Goal: Information Seeking & Learning: Find specific fact

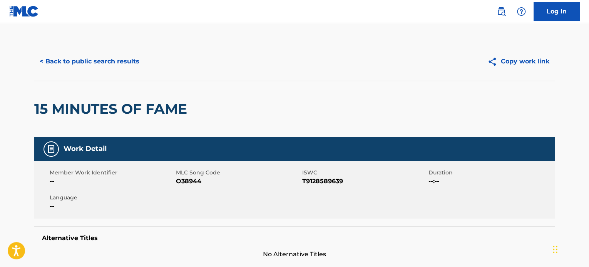
click at [112, 58] on button "< Back to public search results" at bounding box center [89, 61] width 110 height 19
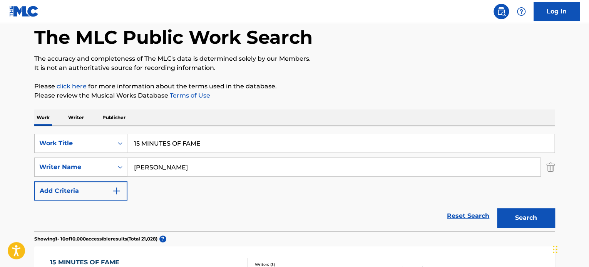
scroll to position [79, 0]
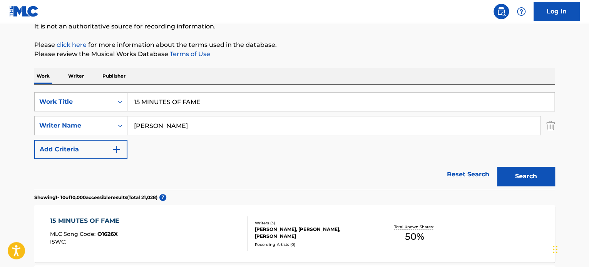
click at [160, 100] on input "15 MINUTES OF FAME" at bounding box center [340, 102] width 427 height 18
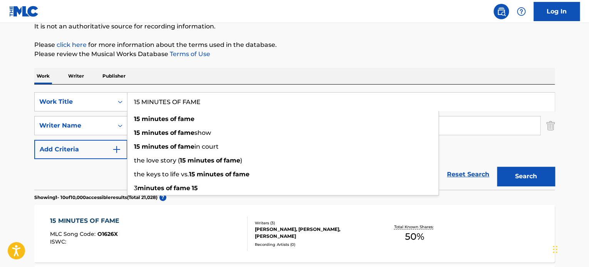
paste input "THE COOL CUCKOO"
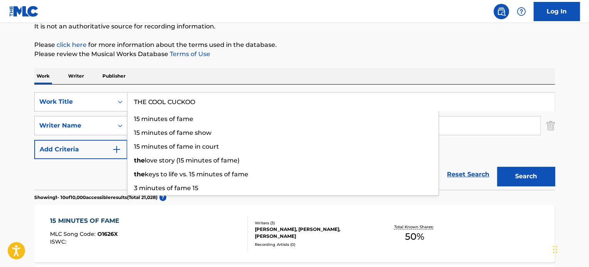
type input "THE COOL CUCKOO"
drag, startPoint x: 90, startPoint y: 172, endPoint x: 125, endPoint y: 149, distance: 41.9
click at [91, 170] on div "Reset Search Search" at bounding box center [294, 174] width 520 height 31
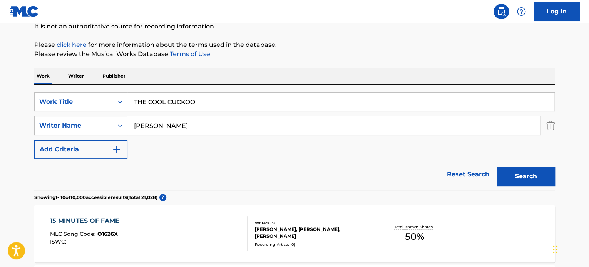
click at [154, 127] on input "[PERSON_NAME]" at bounding box center [333, 126] width 412 height 18
click at [520, 180] on button "Search" at bounding box center [526, 176] width 58 height 19
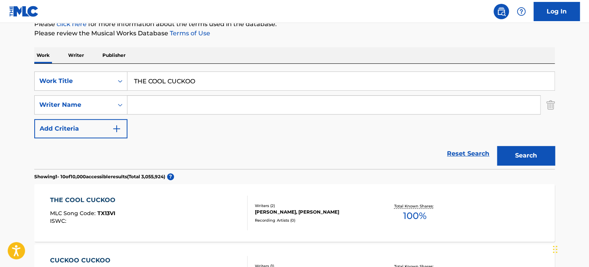
scroll to position [117, 0]
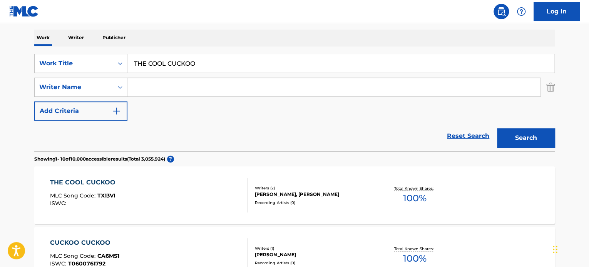
click at [216, 195] on div "THE COOL CUCKOO MLC Song Code : TX13VI ISWC :" at bounding box center [149, 195] width 198 height 35
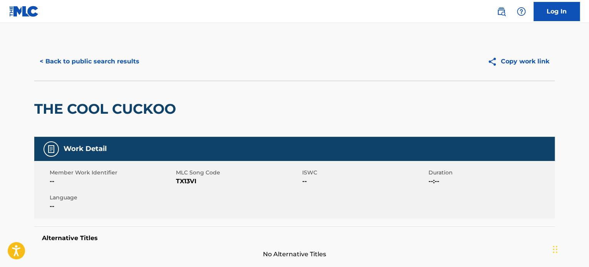
click at [120, 64] on button "< Back to public search results" at bounding box center [89, 61] width 110 height 19
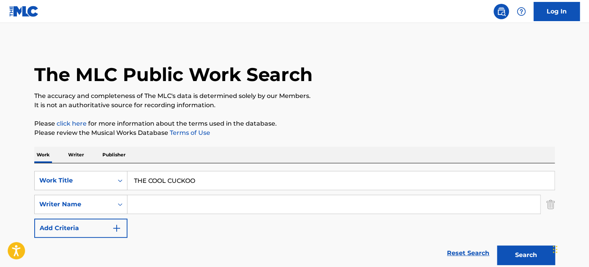
scroll to position [117, 0]
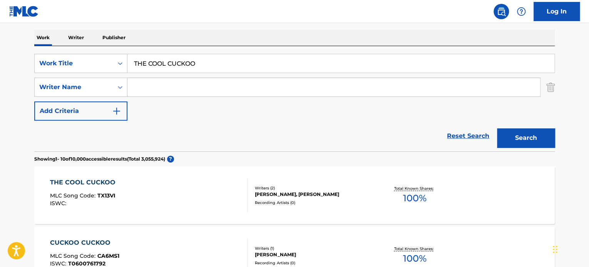
click at [186, 55] on input "THE COOL CUCKOO" at bounding box center [340, 63] width 427 height 18
paste input "Our Love Will Fight"
type input "Our Love Will Fight"
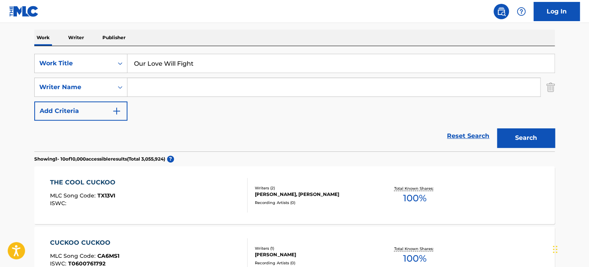
click at [192, 88] on input "Search Form" at bounding box center [333, 87] width 412 height 18
paste input "[PERSON_NAME]"
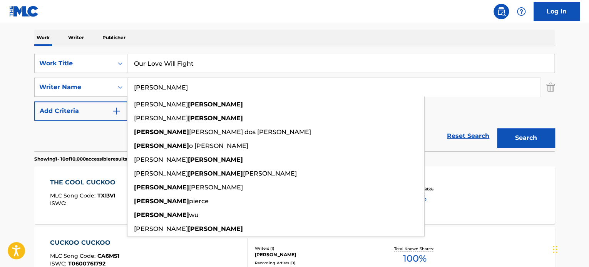
type input "[PERSON_NAME]"
click at [513, 135] on button "Search" at bounding box center [526, 137] width 58 height 19
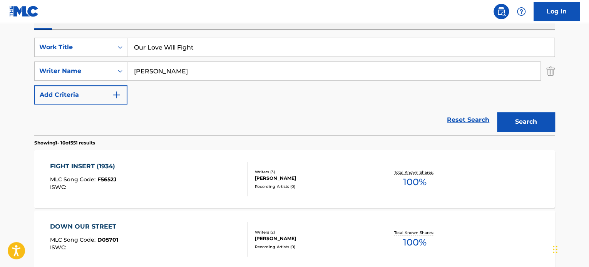
scroll to position [40, 0]
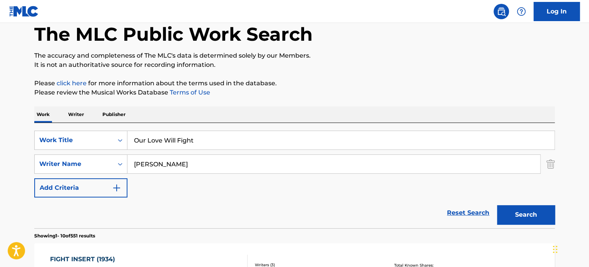
click at [162, 139] on input "Our Love Will Fight" at bounding box center [340, 140] width 427 height 18
paste input "WIN"
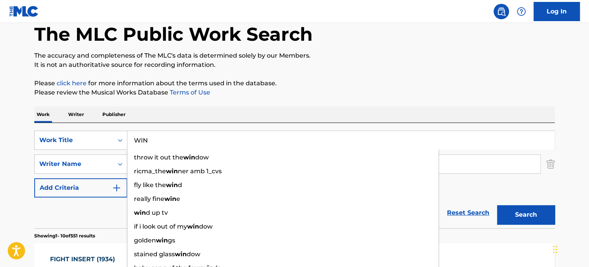
type input "WIN"
click at [73, 206] on div "Reset Search Search" at bounding box center [294, 213] width 520 height 31
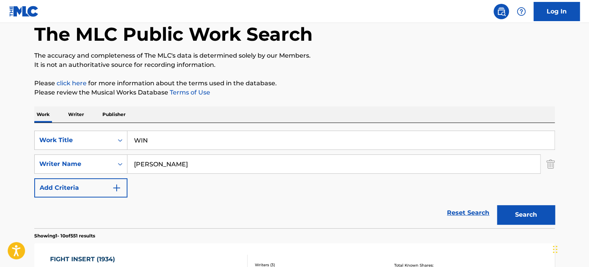
click at [145, 167] on input "[PERSON_NAME]" at bounding box center [333, 164] width 412 height 18
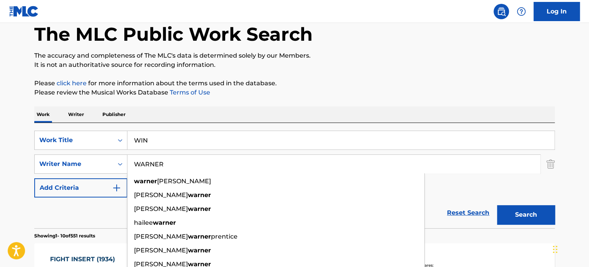
click at [150, 162] on input "WARNER" at bounding box center [333, 164] width 412 height 18
type input "WARNER"
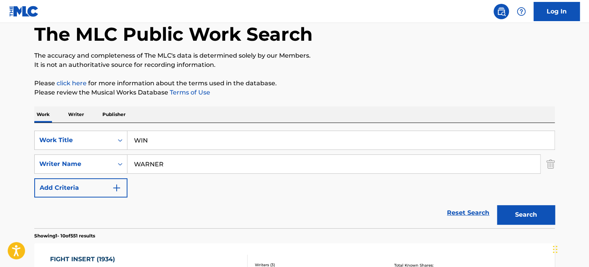
click at [525, 216] on button "Search" at bounding box center [526, 214] width 58 height 19
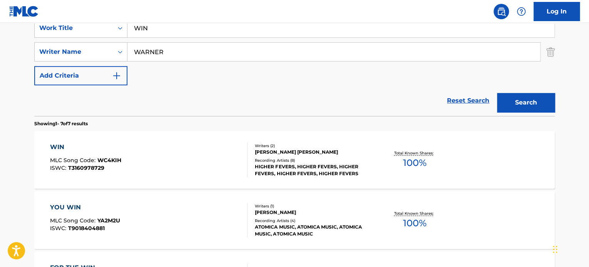
scroll to position [79, 0]
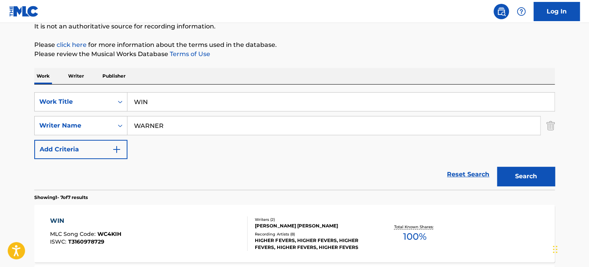
click at [163, 103] on input "WIN" at bounding box center [340, 102] width 427 height 18
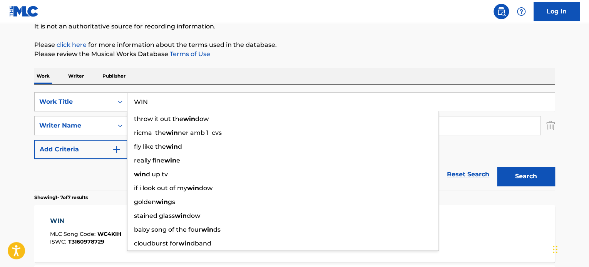
paste input "THE COMMUTE"
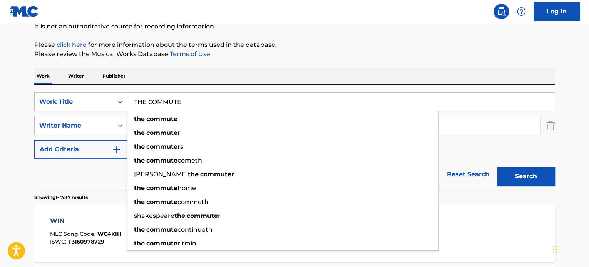
type input "THE COMMUTE"
click at [115, 168] on div "Reset Search Search" at bounding box center [294, 174] width 520 height 31
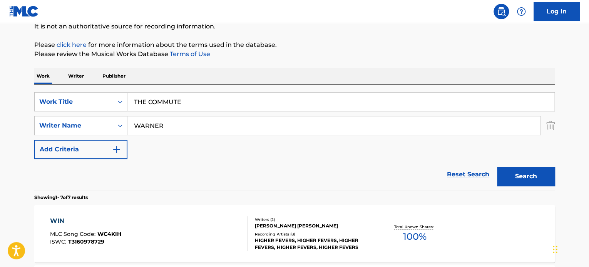
click at [160, 127] on input "WARNER" at bounding box center [333, 126] width 412 height 18
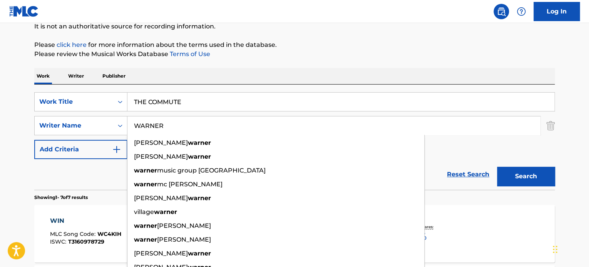
click at [160, 127] on input "WARNER" at bounding box center [333, 126] width 412 height 18
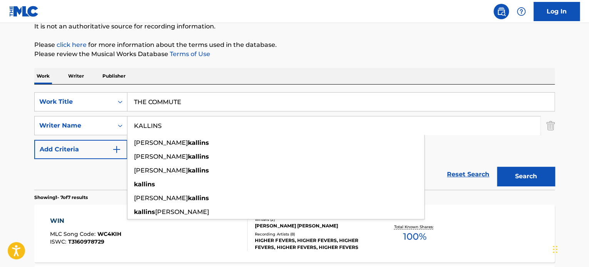
click at [161, 124] on input "KALLINS" at bounding box center [333, 126] width 412 height 18
type input "KALLINS"
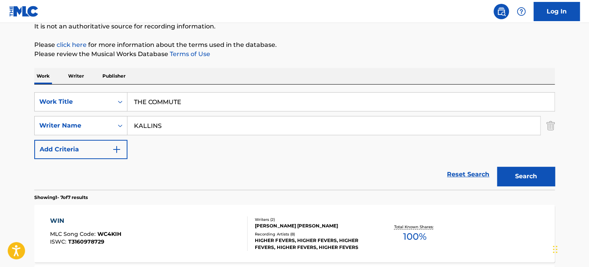
click at [520, 171] on button "Search" at bounding box center [526, 176] width 58 height 19
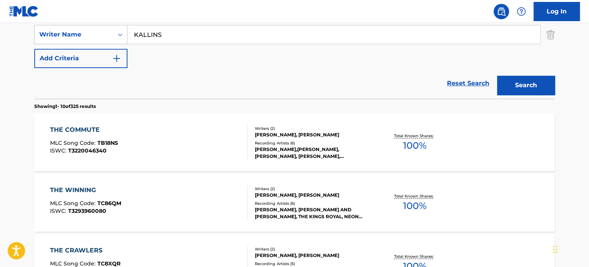
scroll to position [194, 0]
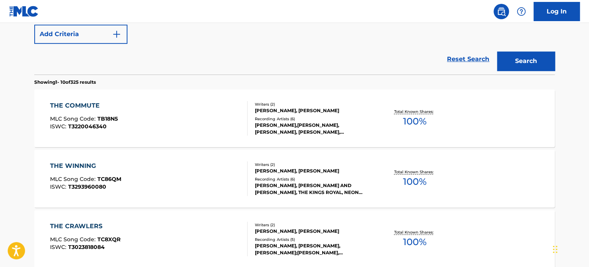
click at [223, 116] on div "THE COMMUTE MLC Song Code : TB18N5 ISWC : T3220046340" at bounding box center [149, 118] width 198 height 35
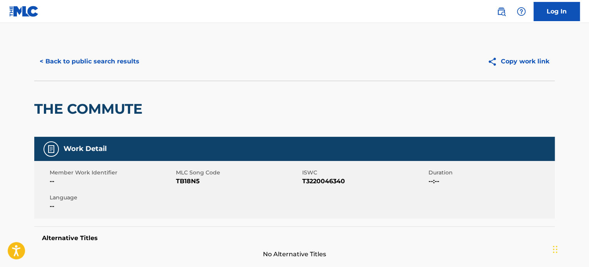
click at [126, 66] on button "< Back to public search results" at bounding box center [89, 61] width 110 height 19
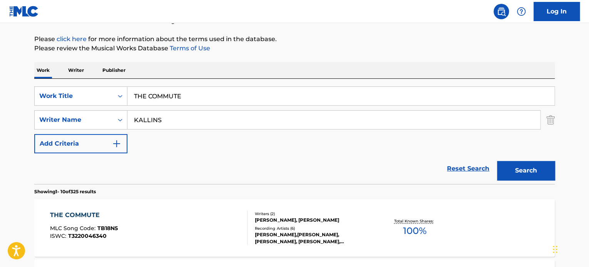
scroll to position [84, 0]
click at [161, 94] on input "THE COMMUTE" at bounding box center [340, 96] width 427 height 18
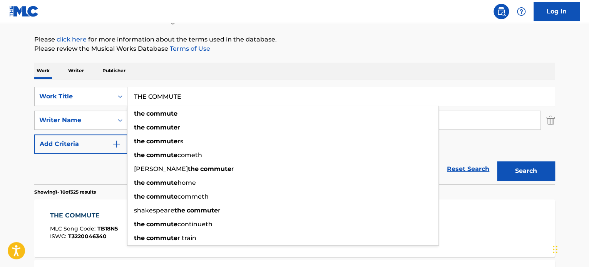
paste input "BIG DATA BED"
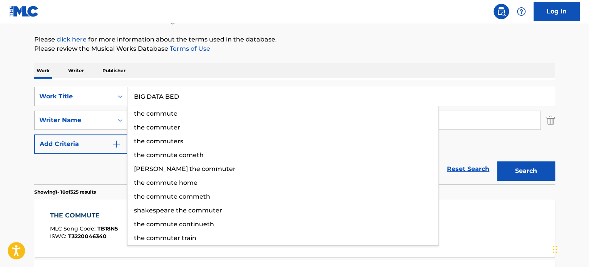
type input "BIG DATA BED"
click at [86, 167] on div "Reset Search Search" at bounding box center [294, 169] width 520 height 31
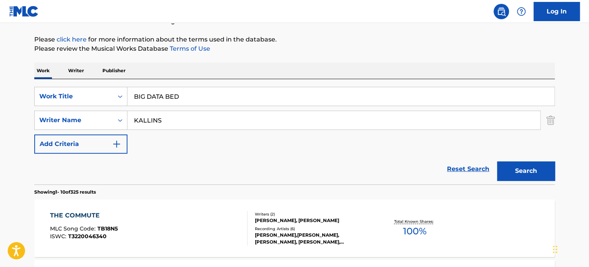
click at [153, 115] on input "KALLINS" at bounding box center [333, 120] width 412 height 18
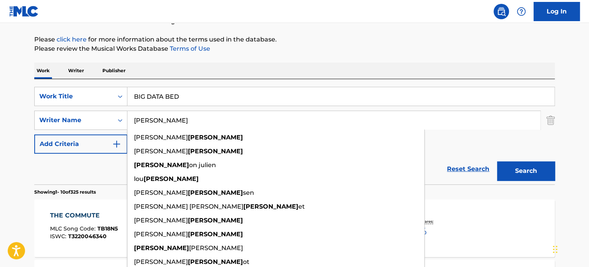
click at [155, 118] on input "[PERSON_NAME]" at bounding box center [333, 120] width 412 height 18
type input "[PERSON_NAME]"
click at [529, 171] on button "Search" at bounding box center [526, 171] width 58 height 19
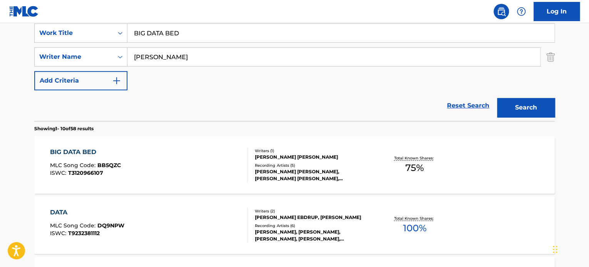
scroll to position [161, 0]
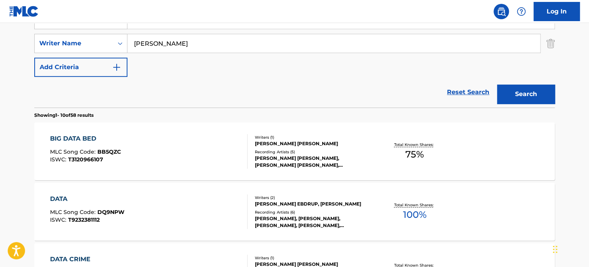
click at [207, 149] on div "BIG DATA BED MLC Song Code : BB5QZC ISWC : T3120966107" at bounding box center [149, 151] width 198 height 35
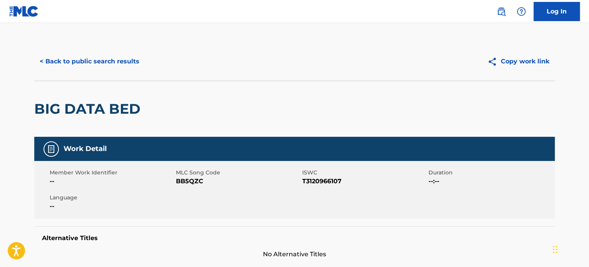
click at [125, 68] on button "< Back to public search results" at bounding box center [89, 61] width 110 height 19
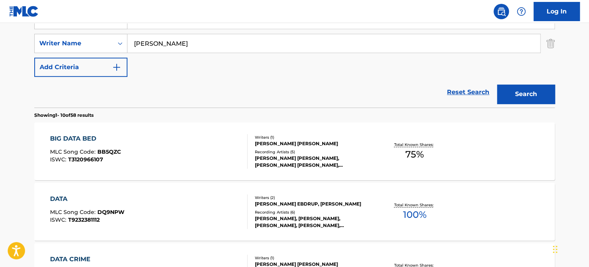
scroll to position [123, 0]
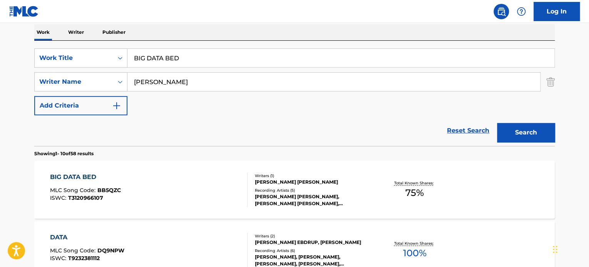
click at [171, 58] on input "BIG DATA BED" at bounding box center [340, 58] width 427 height 18
paste input "MORNING HEADLINE NEWS"
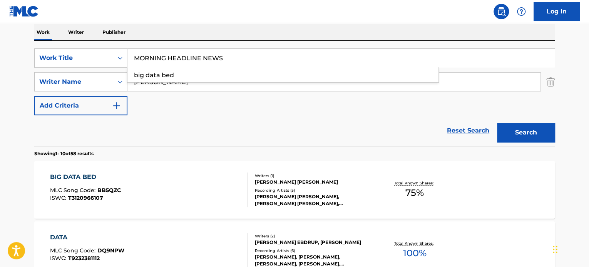
type input "MORNING HEADLINE NEWS"
click at [84, 132] on div "Reset Search Search" at bounding box center [294, 130] width 520 height 31
click at [150, 86] on input "[PERSON_NAME]" at bounding box center [333, 82] width 412 height 18
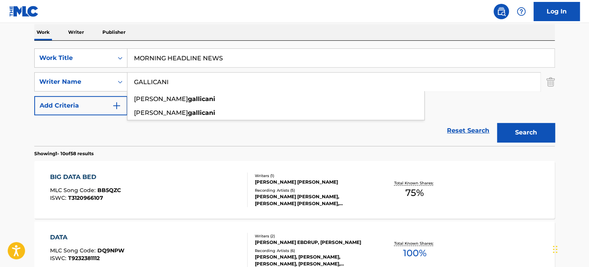
type input "GALLICANI"
click at [178, 72] on div "GALLICANI" at bounding box center [333, 81] width 413 height 19
click at [180, 79] on input "GALLICANI" at bounding box center [333, 82] width 412 height 18
click at [518, 132] on button "Search" at bounding box center [526, 132] width 58 height 19
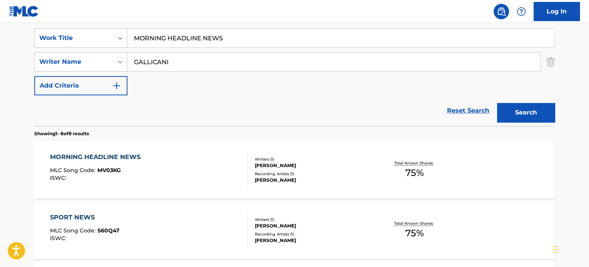
scroll to position [161, 0]
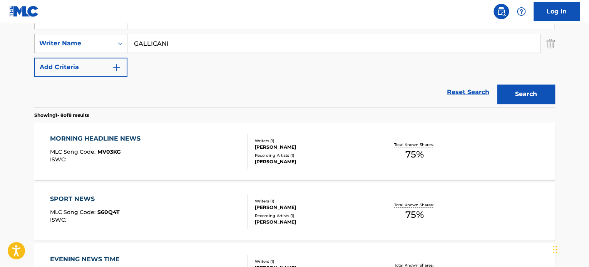
click at [193, 140] on div "MORNING HEADLINE NEWS MLC Song Code : MV03KG ISWC :" at bounding box center [149, 151] width 198 height 35
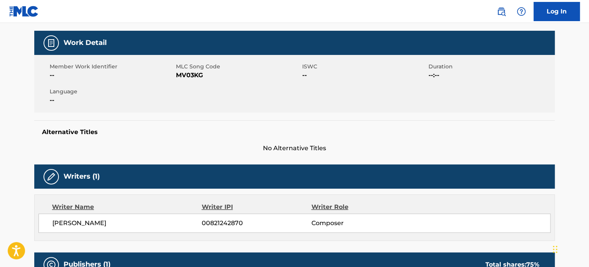
scroll to position [192, 0]
